Goal: Information Seeking & Learning: Learn about a topic

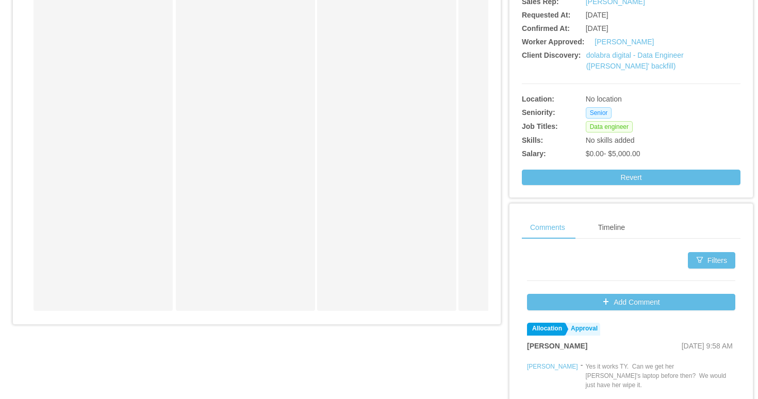
scroll to position [265, 0]
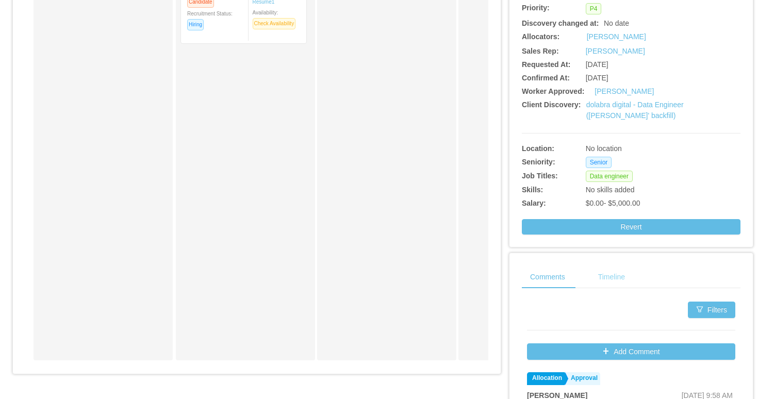
click at [614, 283] on div "Timeline" at bounding box center [611, 276] width 43 height 23
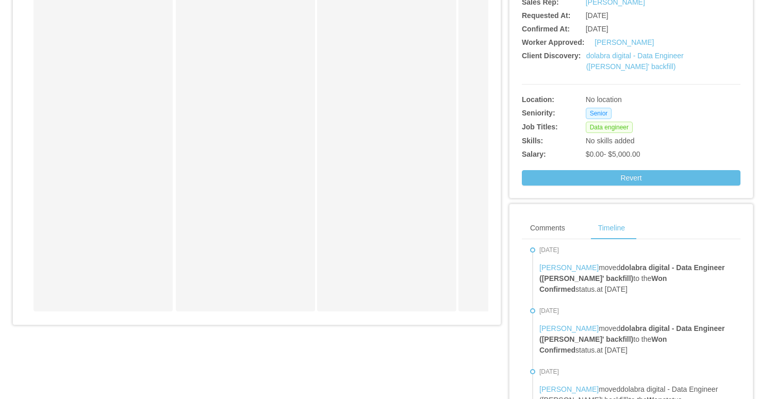
scroll to position [315, 0]
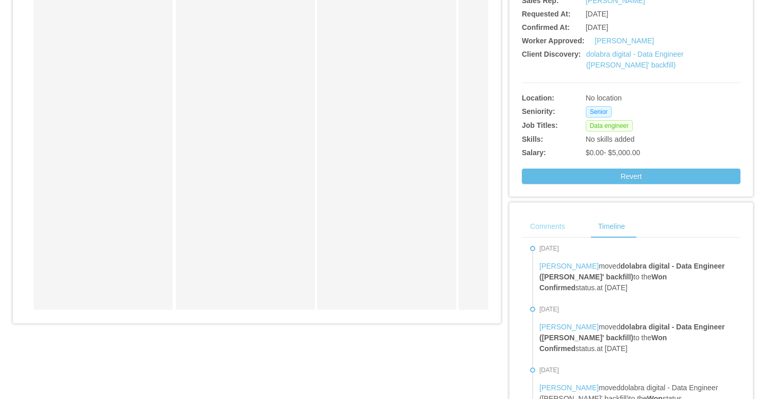
click at [560, 228] on div "Comments" at bounding box center [548, 226] width 52 height 23
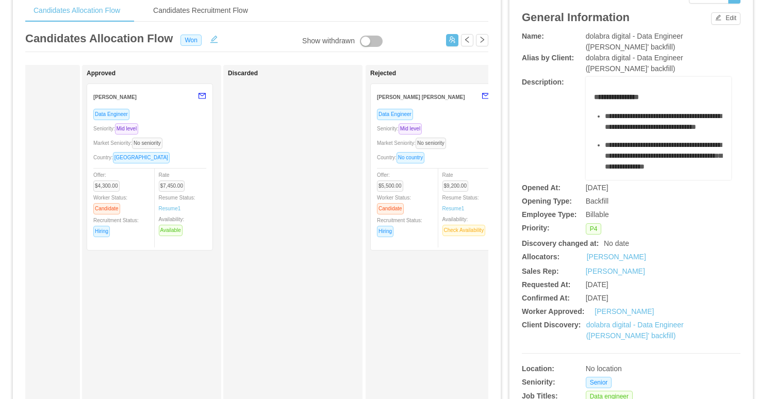
scroll to position [0, 550]
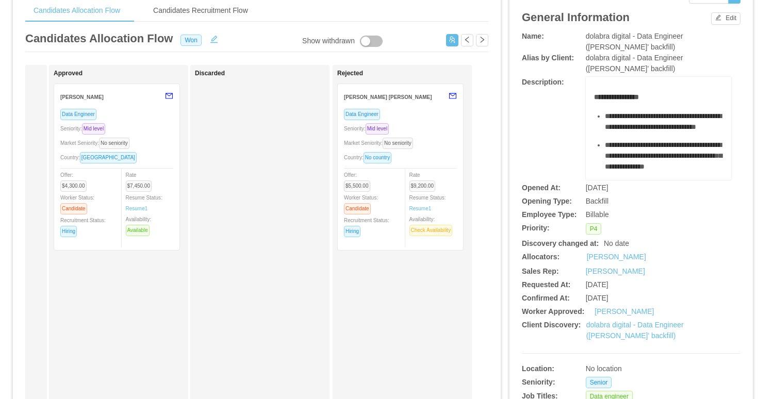
click at [158, 123] on div "Seniority: Mid level" at bounding box center [116, 129] width 113 height 12
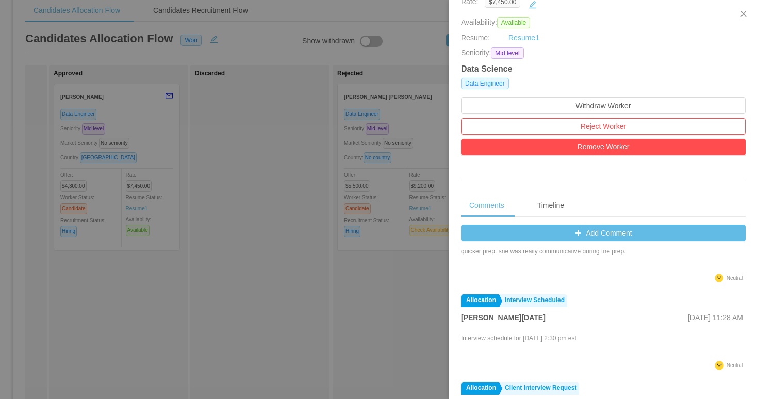
scroll to position [557, 0]
